Goal: Find specific page/section

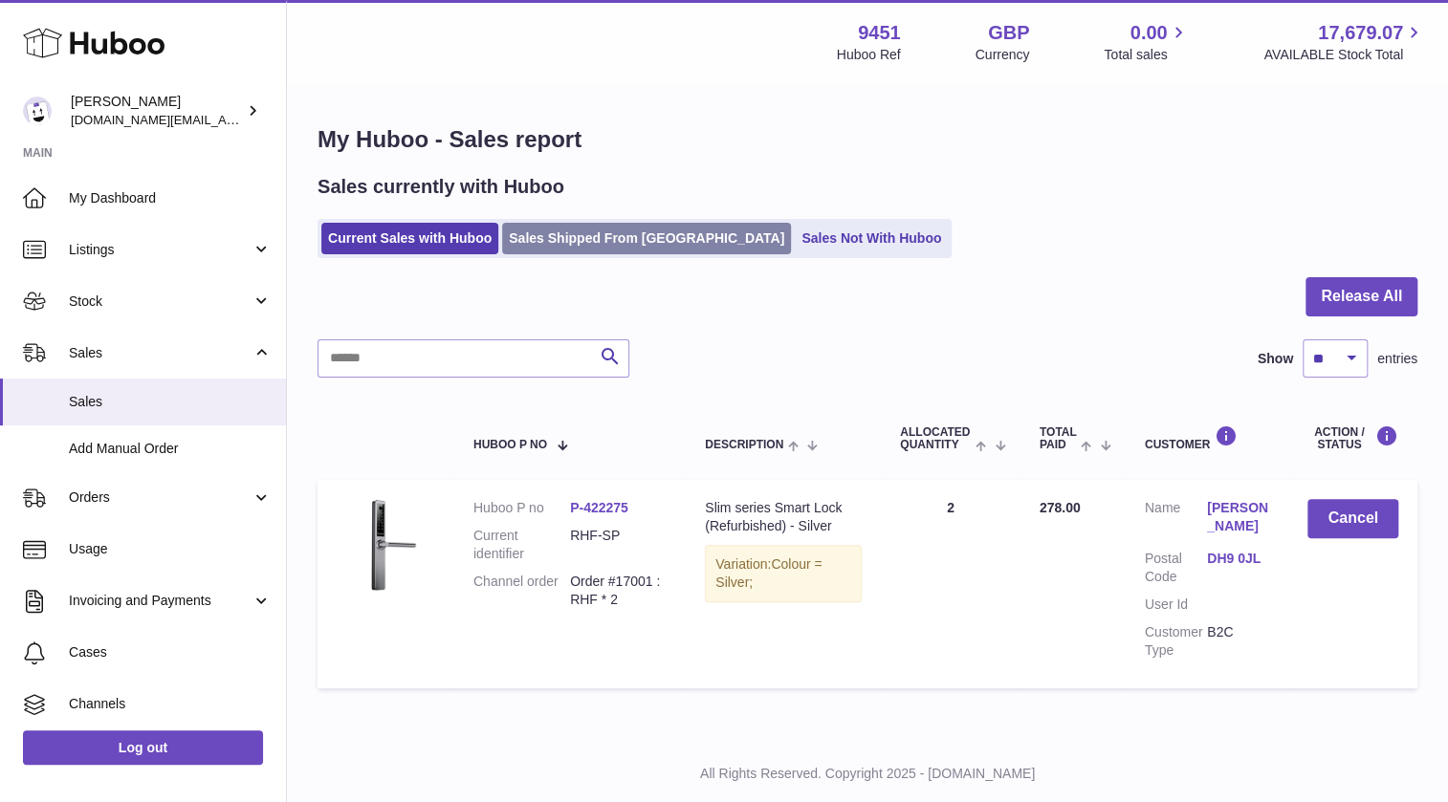
click at [623, 234] on link "Sales Shipped From [GEOGRAPHIC_DATA]" at bounding box center [646, 239] width 289 height 32
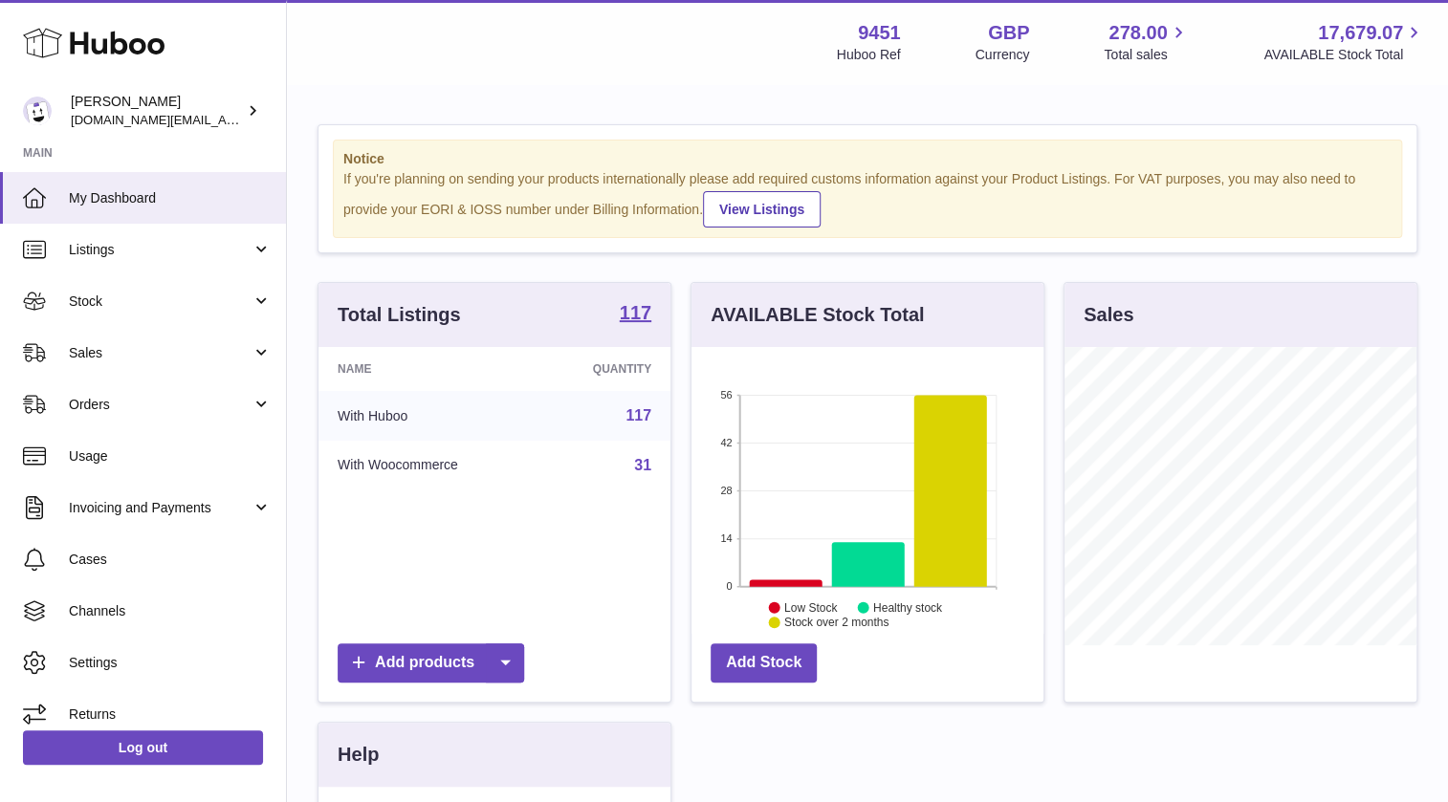
scroll to position [297, 352]
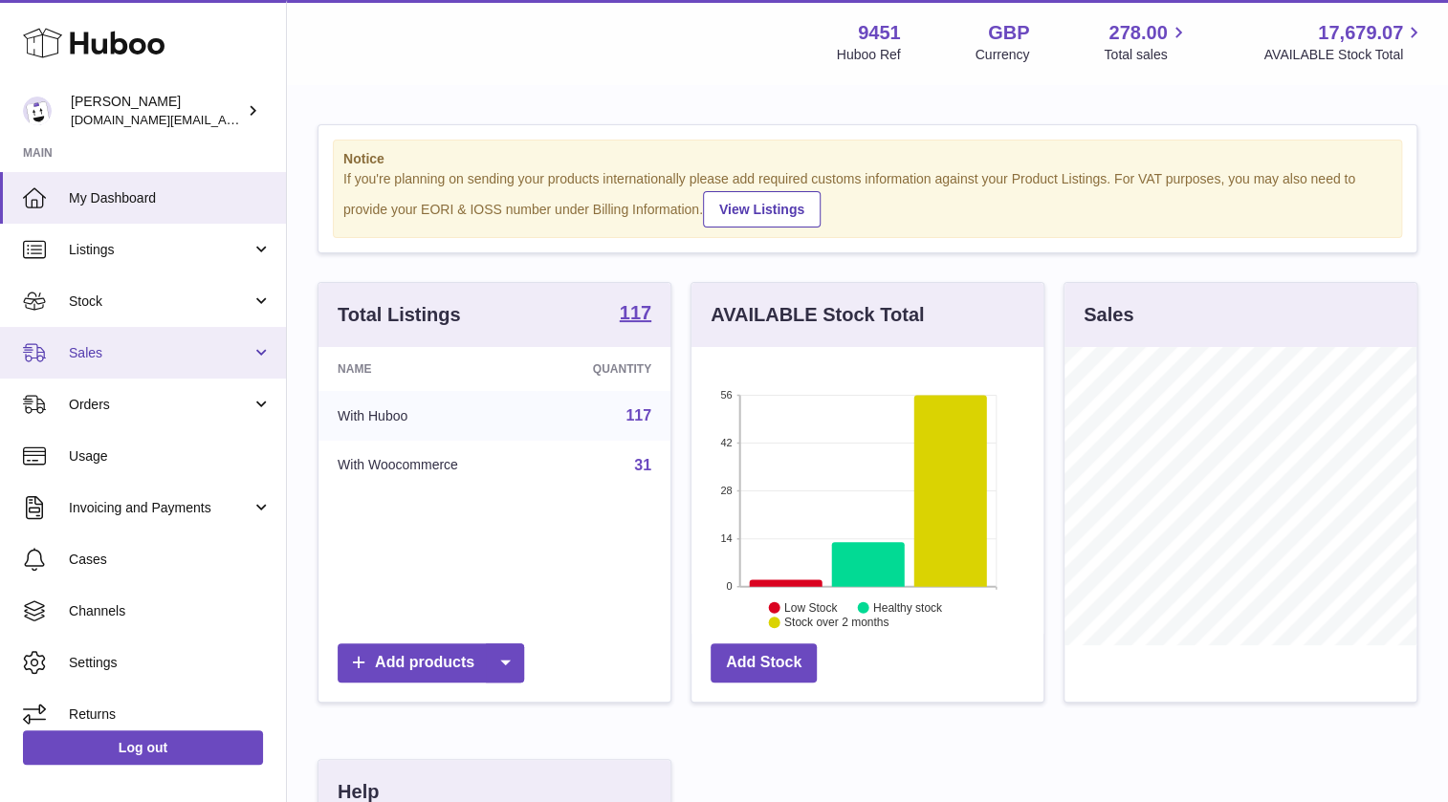
click at [82, 345] on span "Sales" at bounding box center [160, 353] width 183 height 18
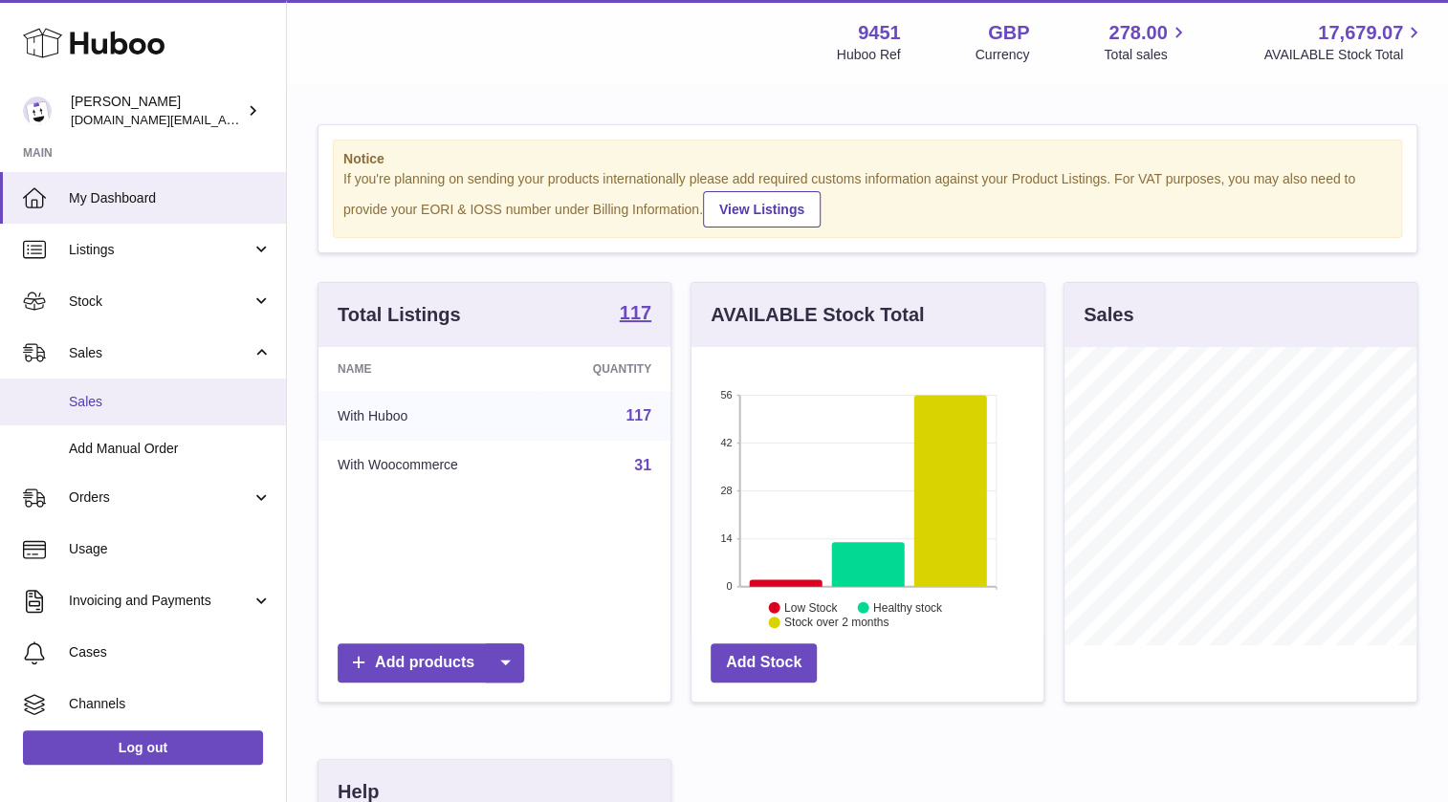
click at [100, 399] on span "Sales" at bounding box center [170, 402] width 203 height 18
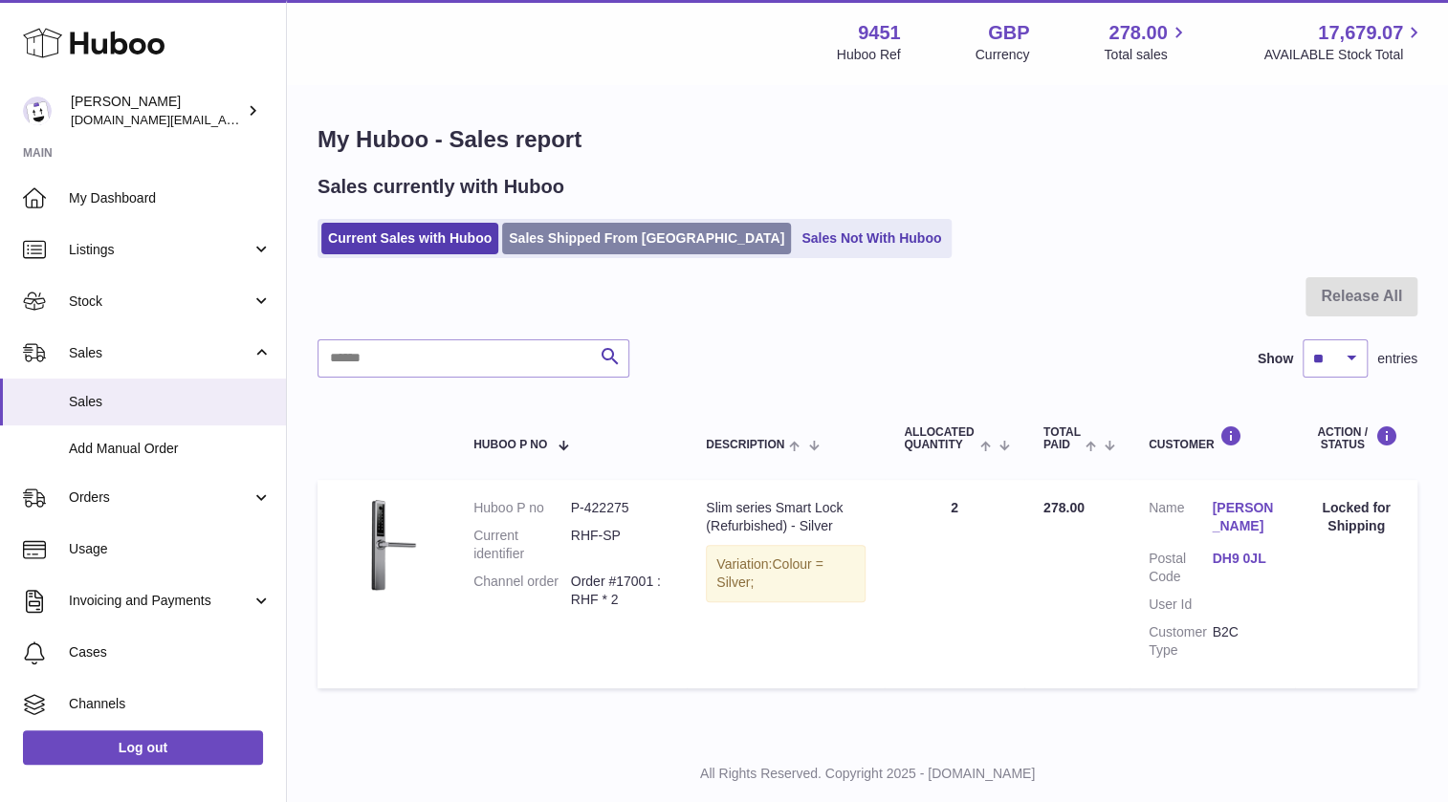
click at [594, 244] on link "Sales Shipped From [GEOGRAPHIC_DATA]" at bounding box center [646, 239] width 289 height 32
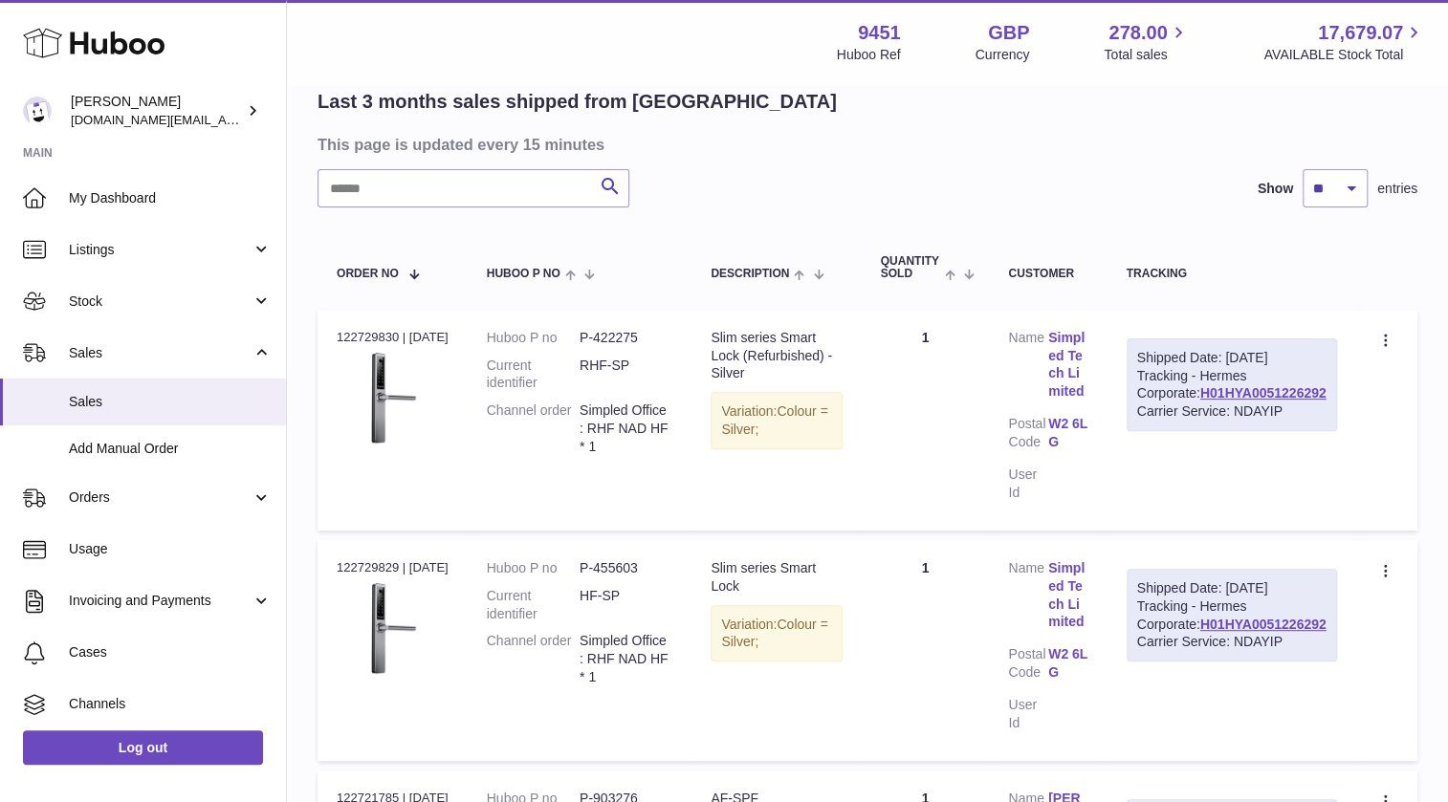
scroll to position [347, 0]
